Goal: Find specific page/section: Find specific page/section

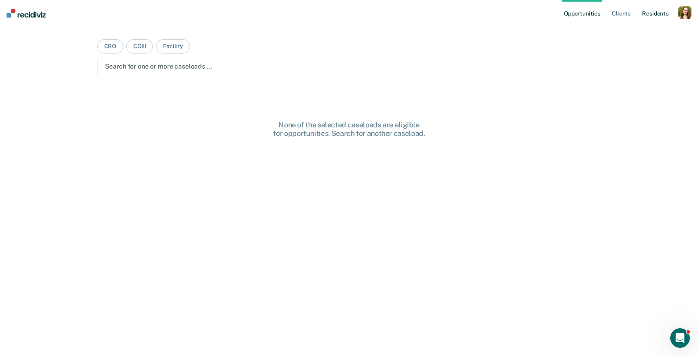
click at [649, 11] on link "Resident s" at bounding box center [655, 13] width 30 height 26
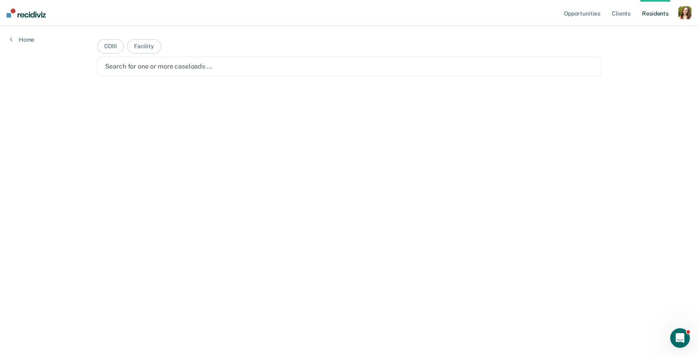
click at [386, 67] on div at bounding box center [349, 66] width 488 height 9
click at [604, 167] on main "COIII Facility Search for one or more caseloads … All Residents Search for offi…" at bounding box center [349, 181] width 524 height 311
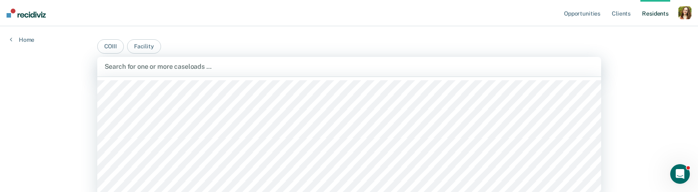
scroll to position [8, 0]
click at [259, 67] on div "Search for one or more caseloads …" at bounding box center [349, 67] width 504 height 20
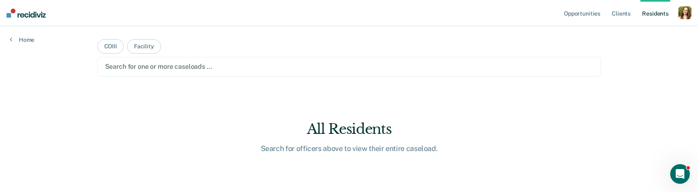
click at [678, 16] on div "button" at bounding box center [684, 12] width 13 height 13
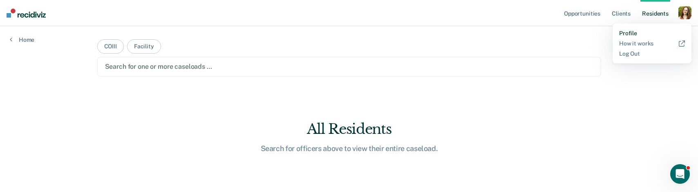
click at [633, 35] on link "Profile" at bounding box center [652, 33] width 66 height 7
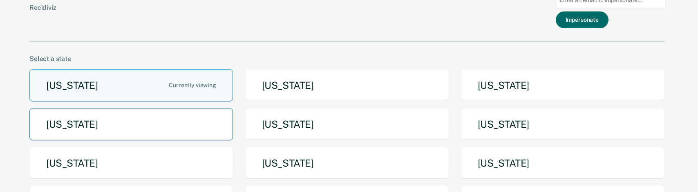
scroll to position [32, 0]
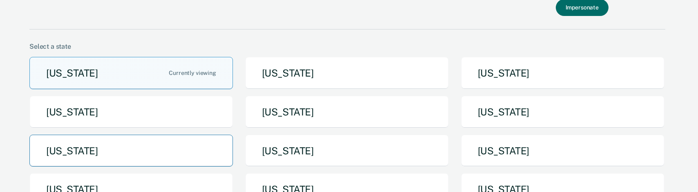
click at [162, 157] on button "[US_STATE]" at bounding box center [131, 150] width 204 height 32
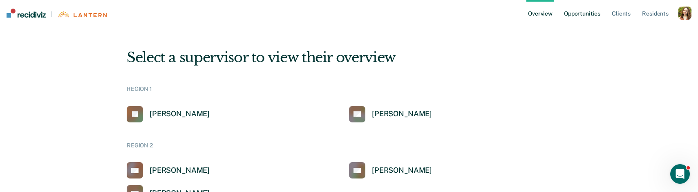
click at [590, 11] on link "Opportunities" at bounding box center [582, 13] width 40 height 26
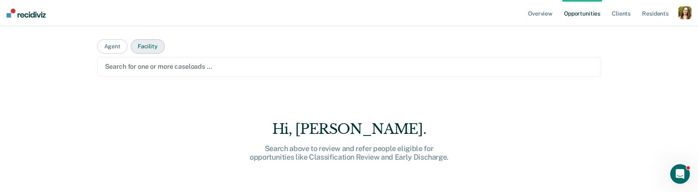
click at [141, 44] on button "Facility" at bounding box center [148, 46] width 34 height 14
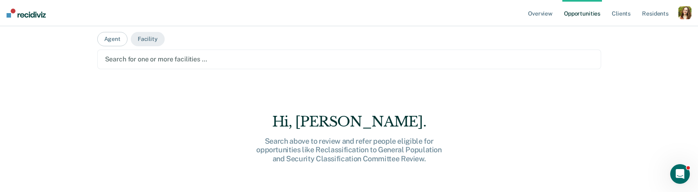
click at [152, 69] on div "Search for one or more facilities …" at bounding box center [349, 59] width 504 height 20
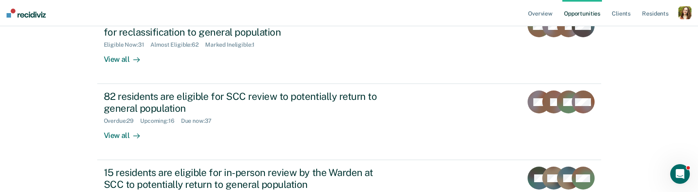
scroll to position [132, 0]
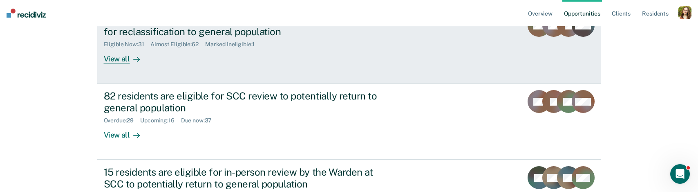
click at [132, 60] on div at bounding box center [135, 58] width 10 height 9
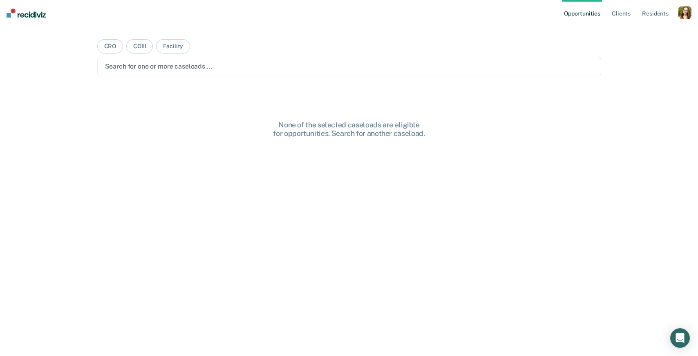
click at [687, 16] on div "button" at bounding box center [684, 12] width 13 height 13
click at [639, 29] on div "Profile How it works Log Out" at bounding box center [652, 43] width 79 height 40
click at [638, 31] on link "Profile" at bounding box center [652, 33] width 66 height 7
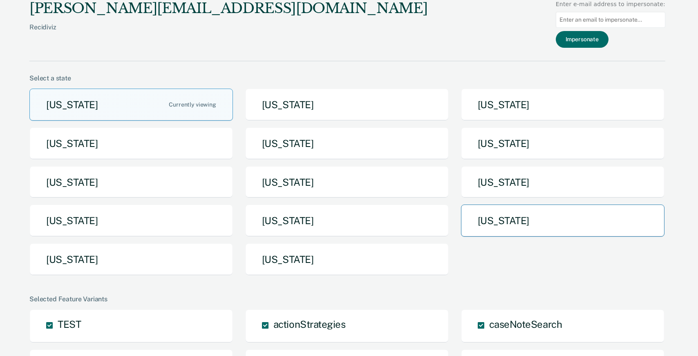
click at [484, 216] on button "[US_STATE]" at bounding box center [563, 221] width 204 height 32
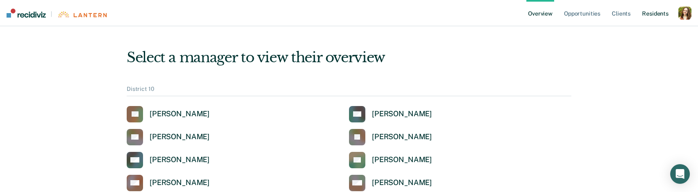
click at [654, 10] on link "Resident s" at bounding box center [655, 13] width 30 height 26
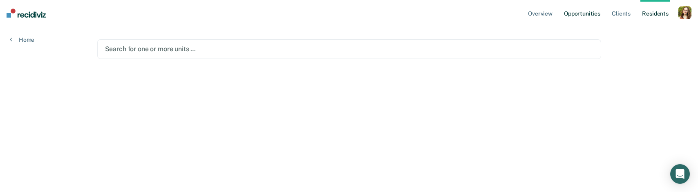
click at [584, 18] on link "Opportunities" at bounding box center [582, 13] width 40 height 26
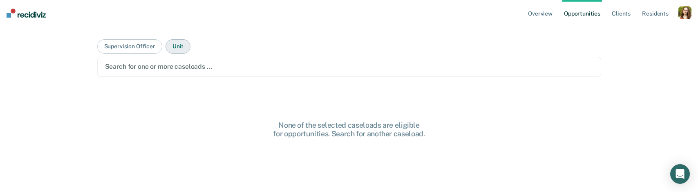
click at [179, 46] on button "Unit" at bounding box center [178, 46] width 25 height 14
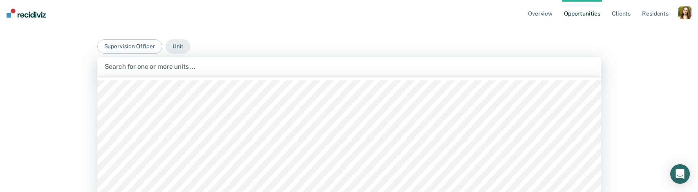
scroll to position [8, 0]
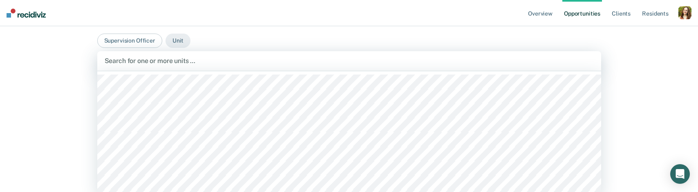
click at [166, 70] on div "BCCX / 21A, 1 of 518. 518 results available. Use Up and Down to choose options,…" at bounding box center [349, 61] width 504 height 20
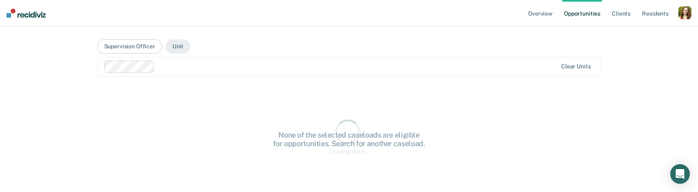
scroll to position [0, 0]
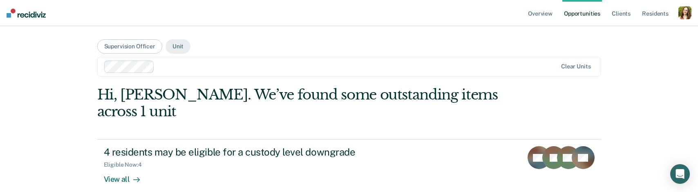
click at [168, 65] on div at bounding box center [331, 66] width 454 height 12
click at [657, 18] on link "Resident s" at bounding box center [655, 13] width 30 height 26
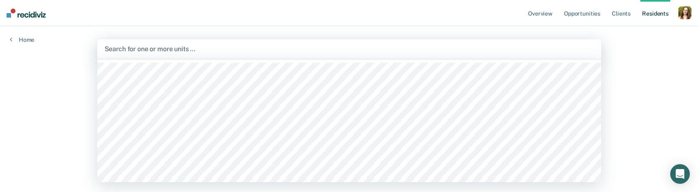
click at [146, 49] on div at bounding box center [349, 48] width 489 height 9
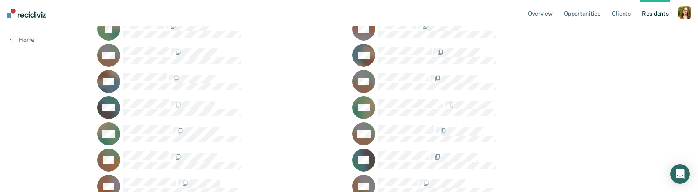
scroll to position [561, 0]
